Goal: Information Seeking & Learning: Learn about a topic

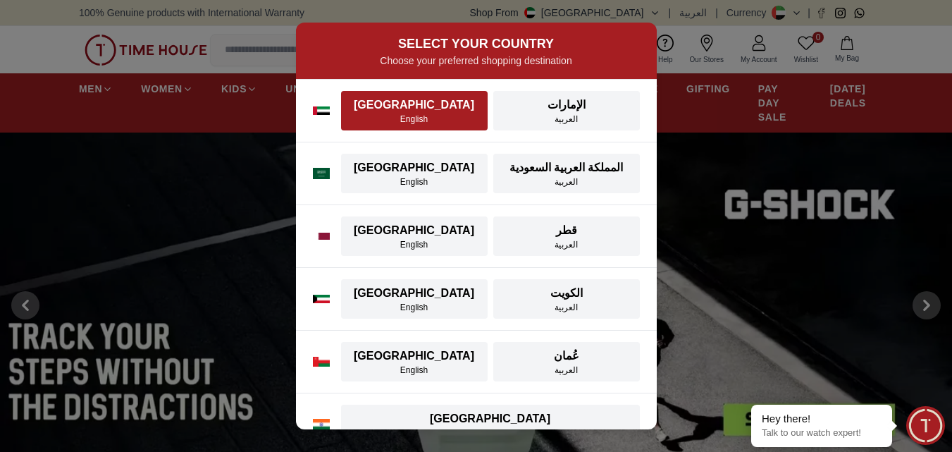
click at [440, 106] on div "[GEOGRAPHIC_DATA]" at bounding box center [415, 105] width 130 height 17
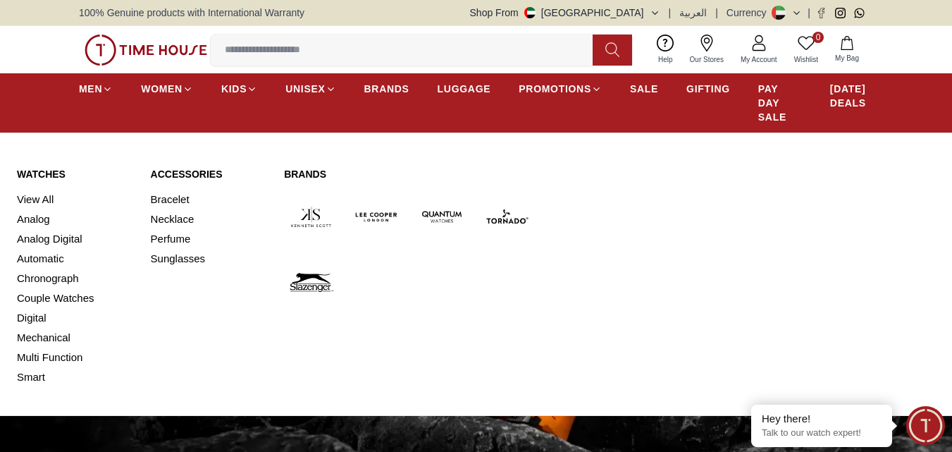
click at [70, 89] on div "MEN WOMEN KIDS UNISEX BRANDS LUGGAGE PROMOTIONS SALE GIFTING PAY DAY SALE [DATE…" at bounding box center [476, 102] width 952 height 59
click at [111, 84] on icon at bounding box center [107, 89] width 11 height 11
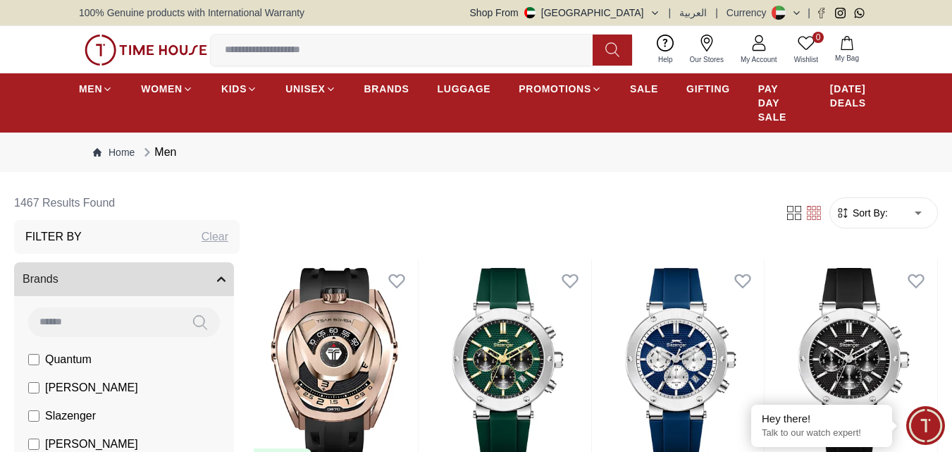
click at [878, 220] on form "Sort By: ​ ****** ​" at bounding box center [884, 212] width 109 height 31
click at [873, 219] on span "Sort By:" at bounding box center [869, 213] width 38 height 14
click at [884, 212] on span "Sort By:" at bounding box center [869, 213] width 38 height 14
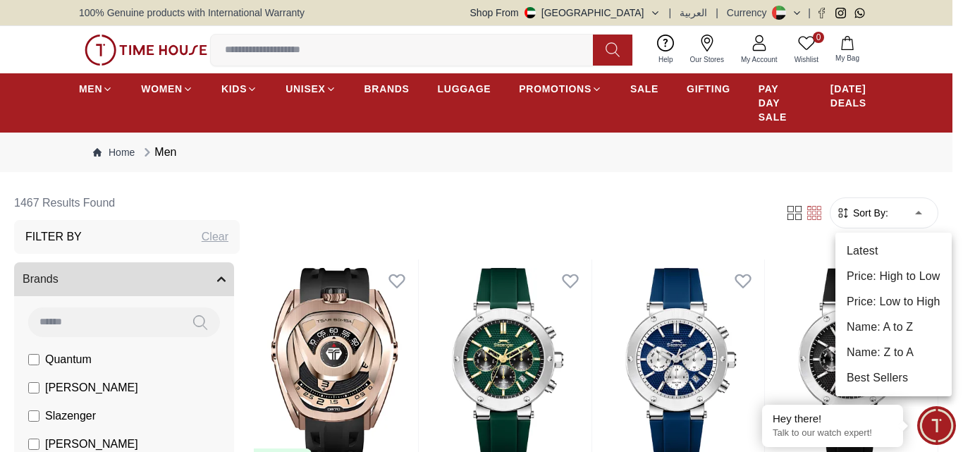
click at [909, 295] on li "Price: Low to High" at bounding box center [893, 301] width 116 height 25
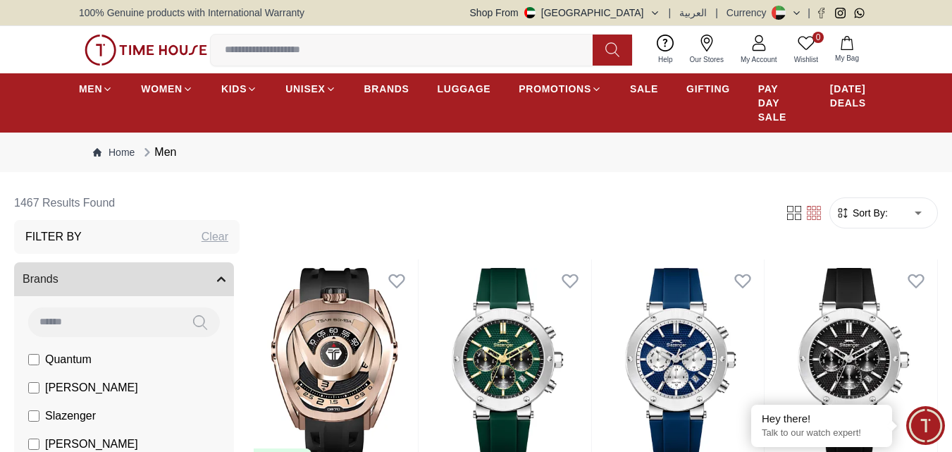
type input "*"
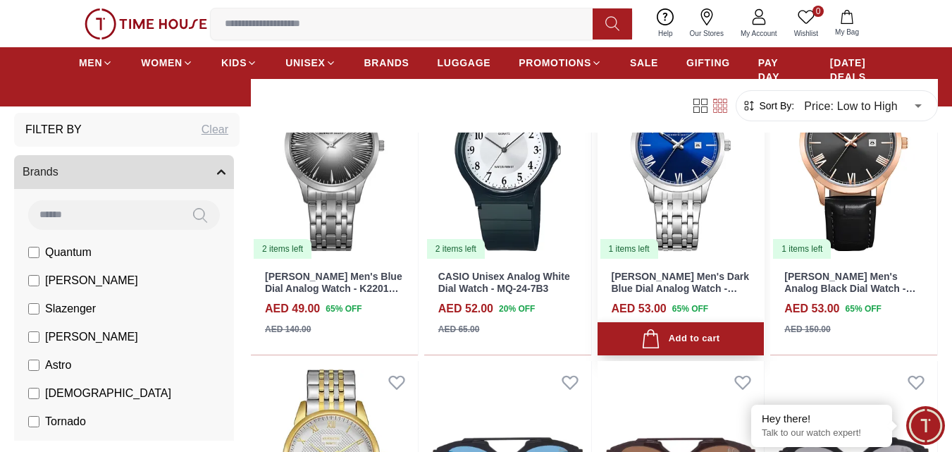
scroll to position [940, 0]
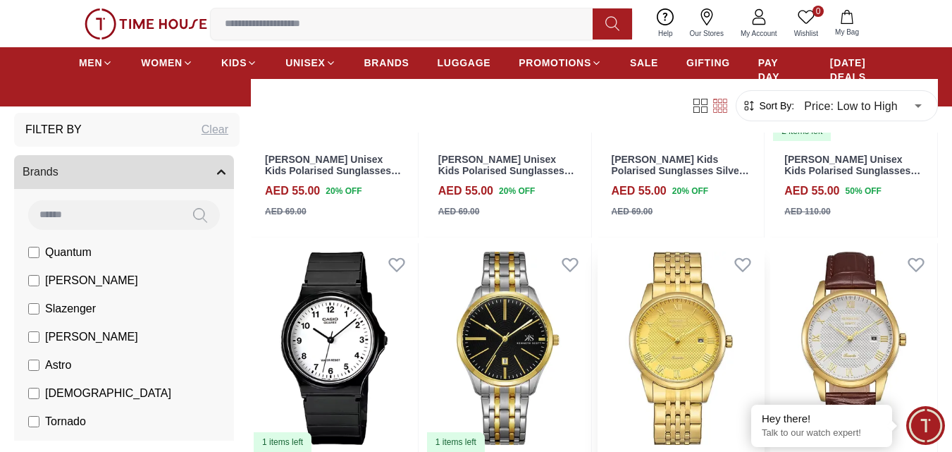
scroll to position [3315, 0]
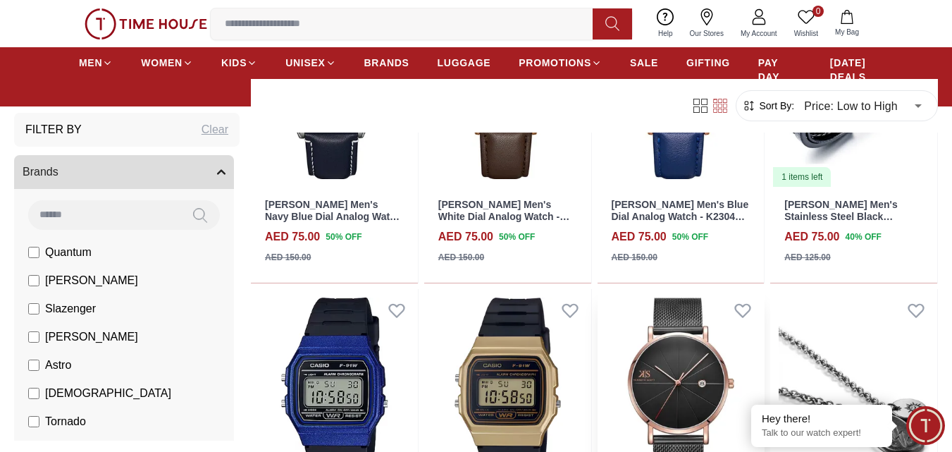
scroll to position [5902, 0]
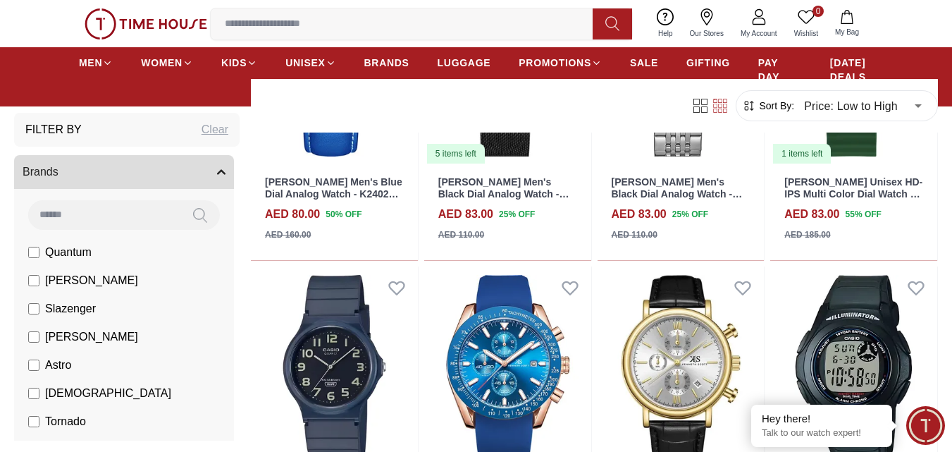
scroll to position [7639, 0]
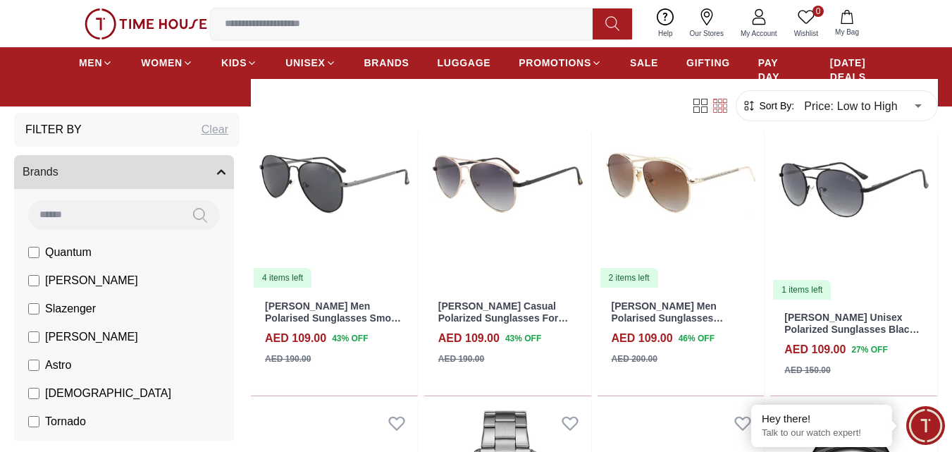
scroll to position [10862, 0]
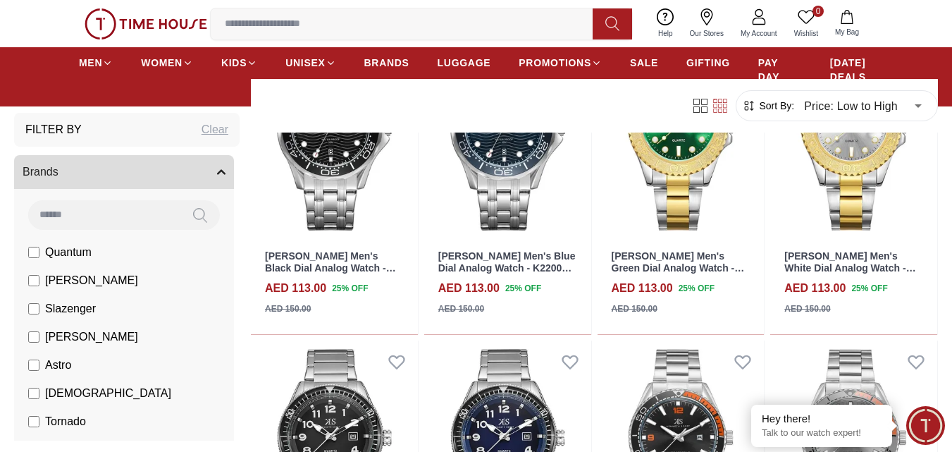
scroll to position [12429, 0]
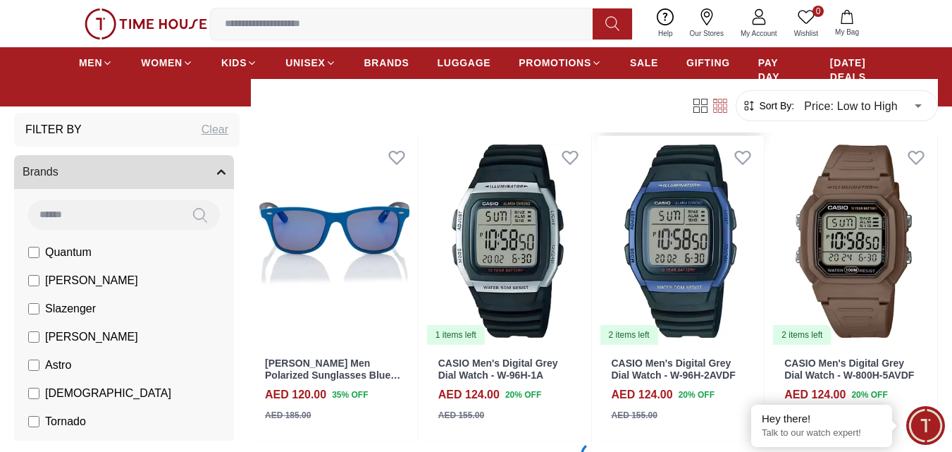
scroll to position [16002, 0]
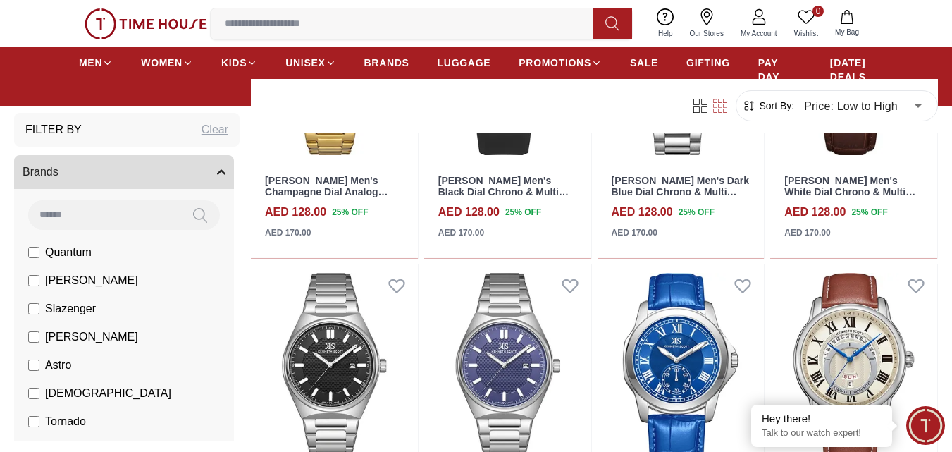
scroll to position [17035, 0]
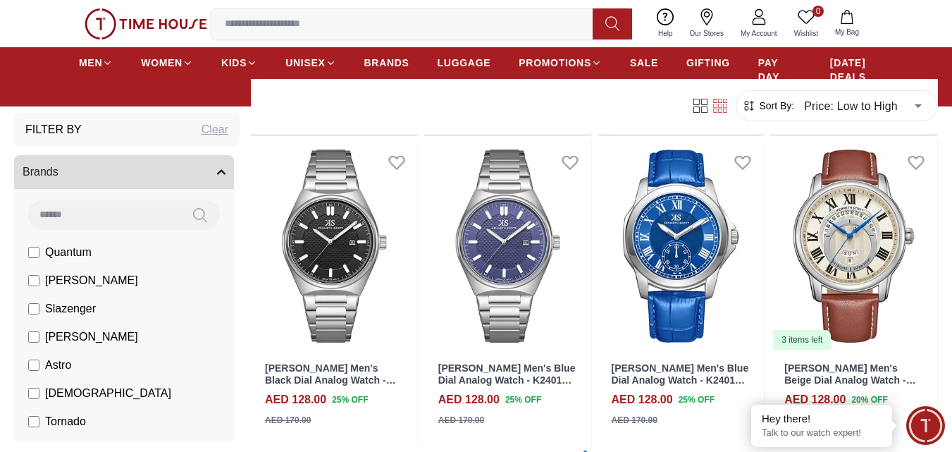
scroll to position [16753, 0]
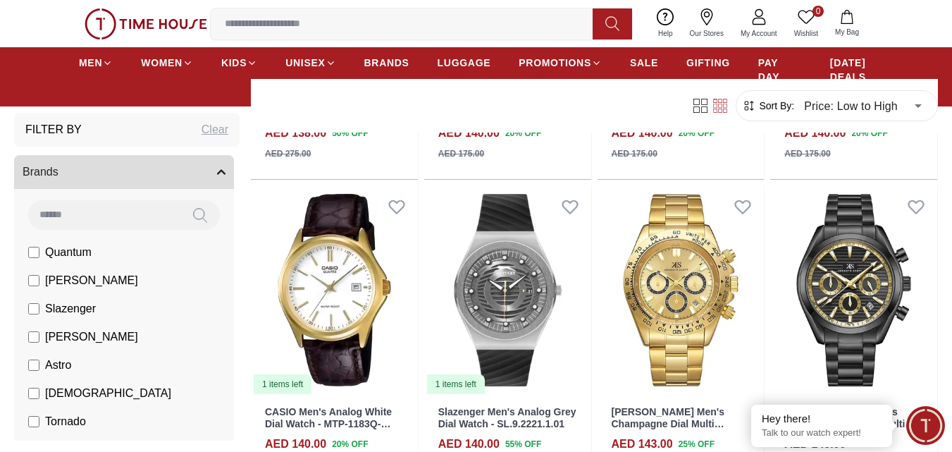
scroll to position [20168, 0]
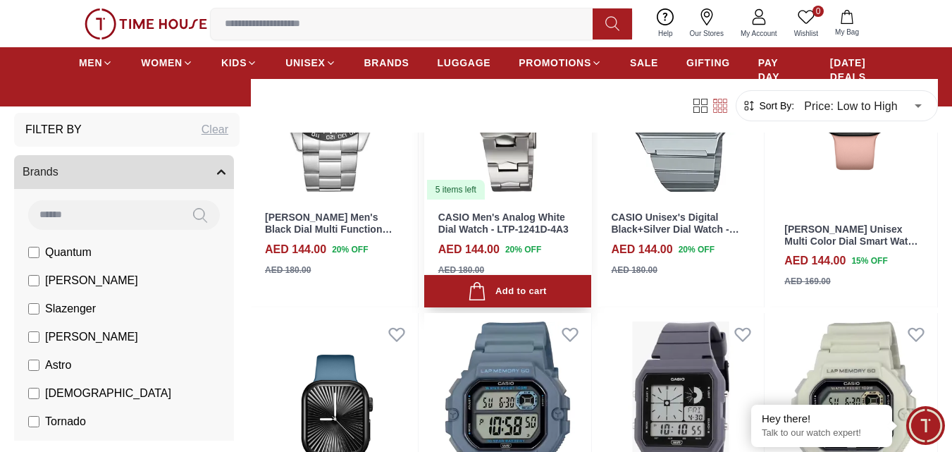
scroll to position [21691, 0]
